Goal: Use online tool/utility: Utilize a website feature to perform a specific function

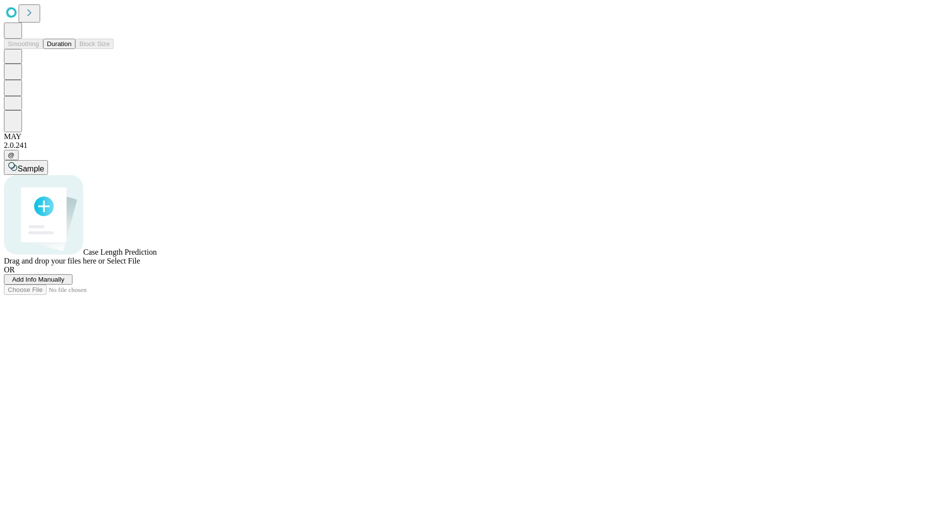
click at [71, 49] on button "Duration" at bounding box center [59, 44] width 32 height 10
click at [44, 164] on span "Sample" at bounding box center [31, 168] width 26 height 8
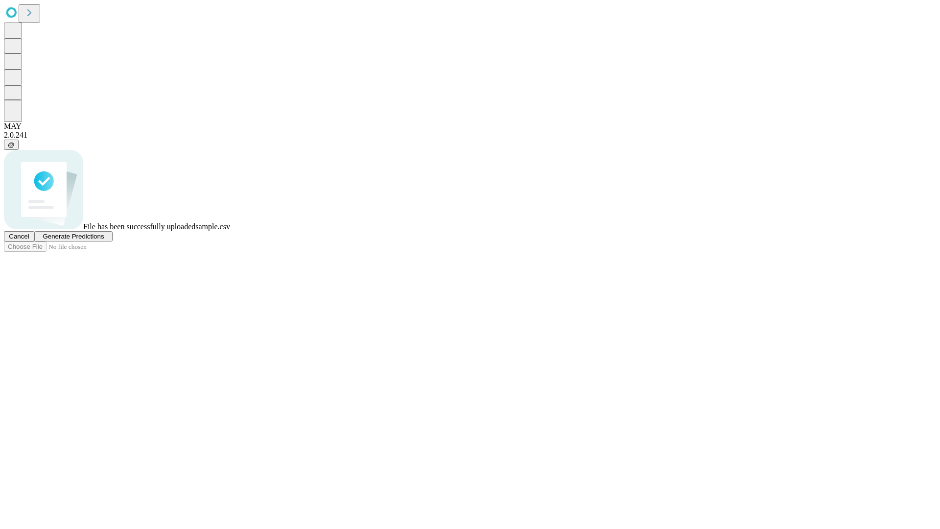
click at [104, 240] on span "Generate Predictions" at bounding box center [73, 236] width 61 height 7
